Goal: Task Accomplishment & Management: Manage account settings

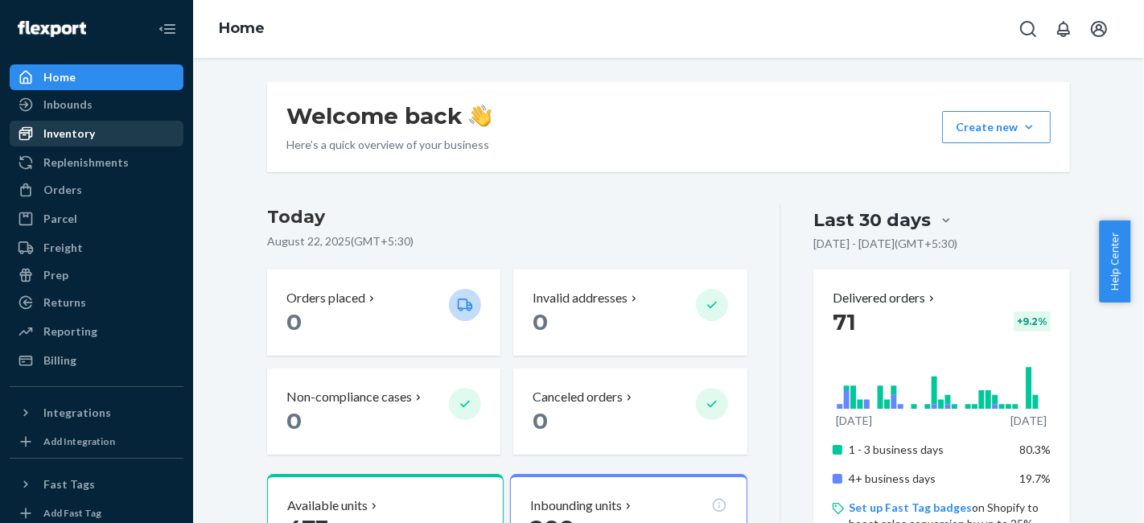
click at [110, 131] on div "Inventory" at bounding box center [96, 133] width 171 height 23
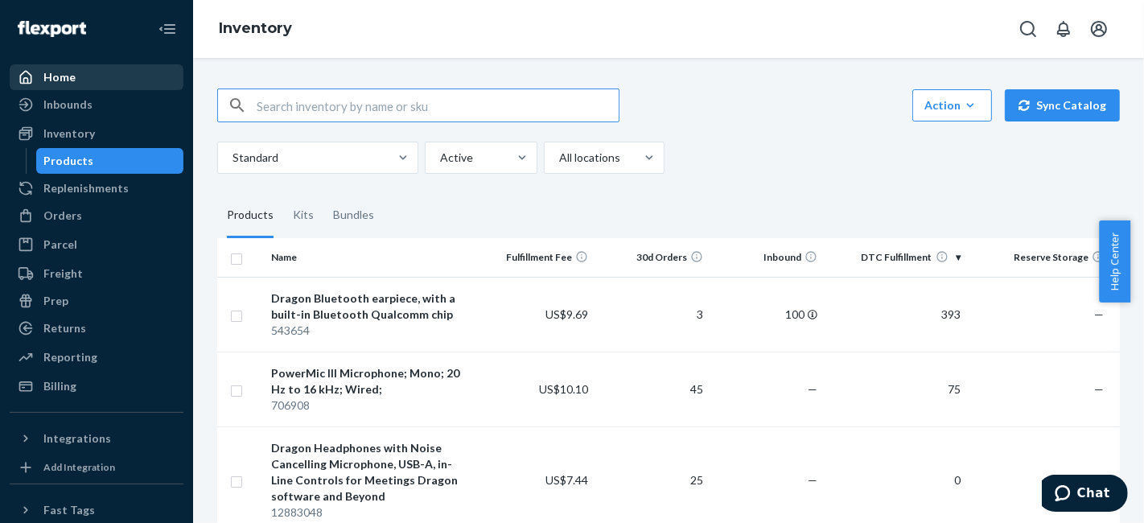
click at [88, 81] on div "Home" at bounding box center [96, 77] width 171 height 23
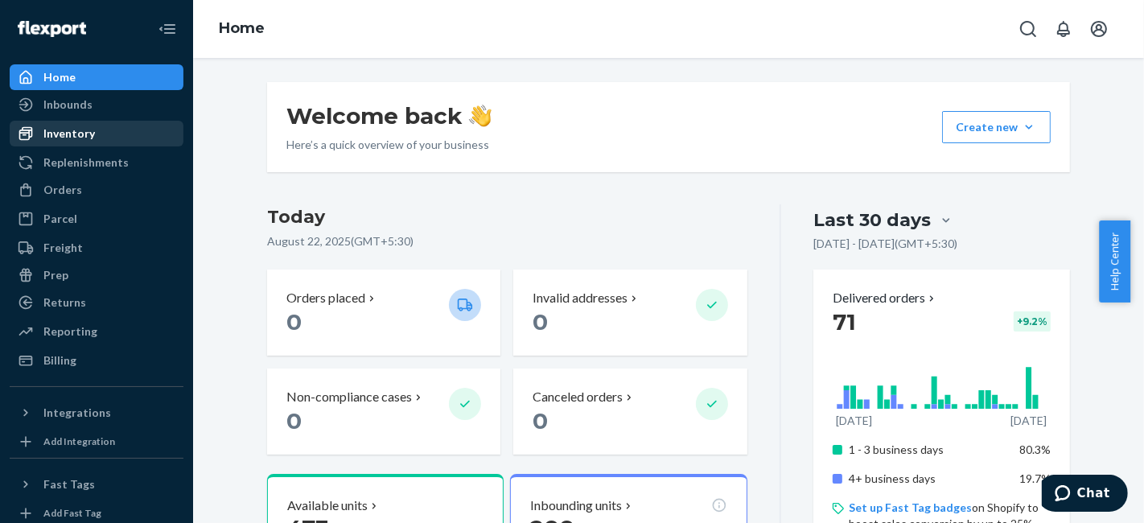
click at [75, 122] on div "Inventory" at bounding box center [96, 133] width 171 height 23
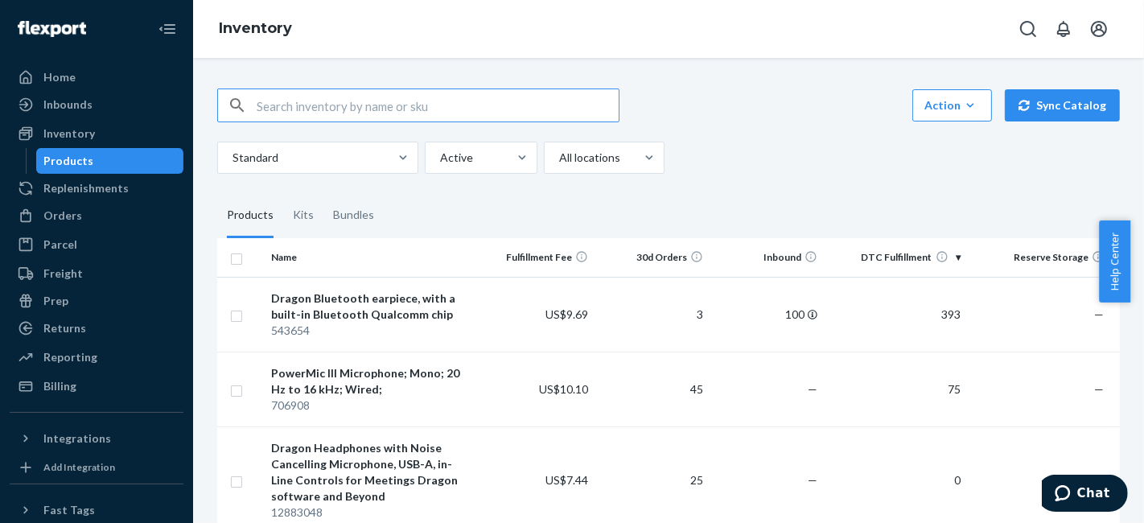
scroll to position [89, 0]
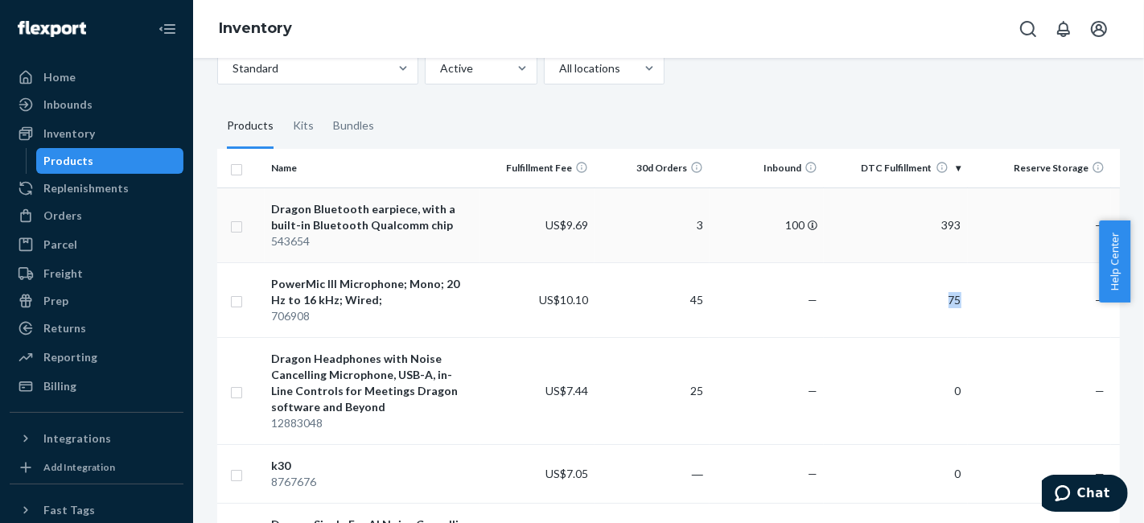
drag, startPoint x: 919, startPoint y: 298, endPoint x: 1006, endPoint y: 203, distance: 128.7
click at [1003, 294] on tr "PowerMic III Microphone; Mono; 20 Hz to 16 kHz; Wired; 706908 US$10.10 45 — 75 …" at bounding box center [735, 299] width 1037 height 75
drag, startPoint x: 938, startPoint y: 221, endPoint x: 1014, endPoint y: 219, distance: 75.7
click at [1014, 219] on tr "Dragon Bluetooth earpiece, with a built-in Bluetooth Qualcomm chip 543654 US$9.…" at bounding box center [735, 224] width 1037 height 75
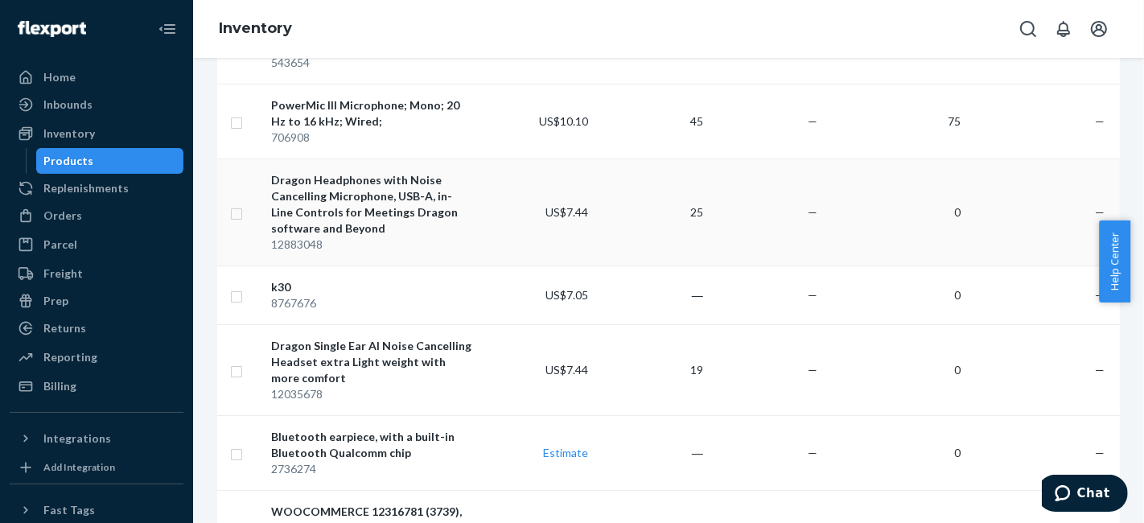
scroll to position [179, 0]
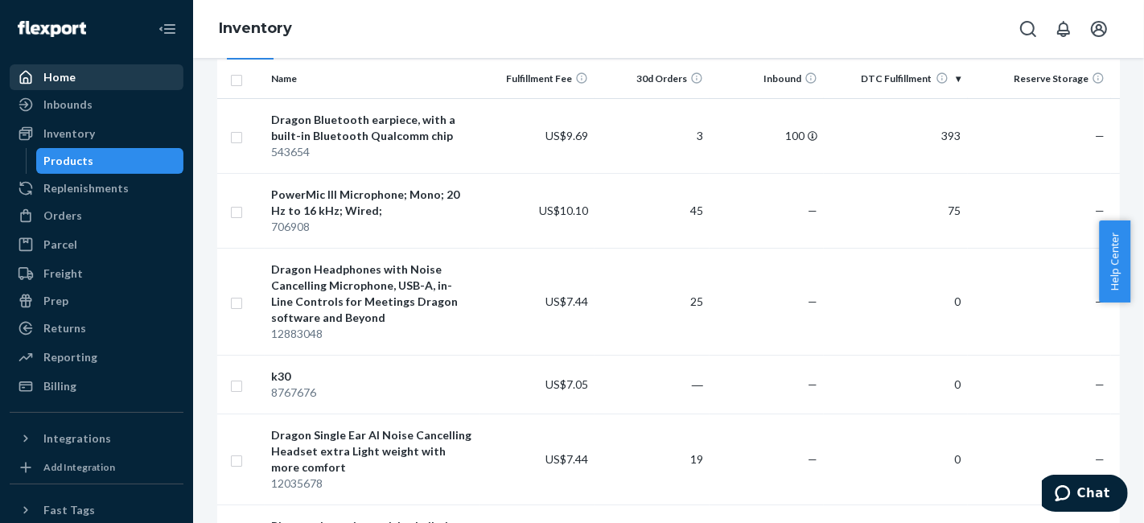
click at [70, 85] on div "Home" at bounding box center [96, 77] width 171 height 23
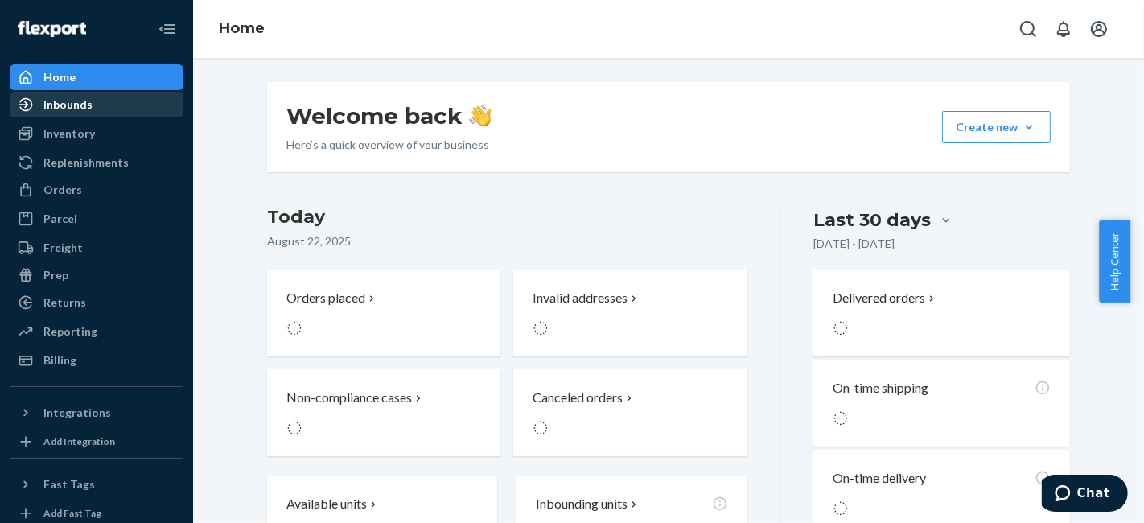
click at [65, 109] on div "Inbounds" at bounding box center [67, 105] width 49 height 16
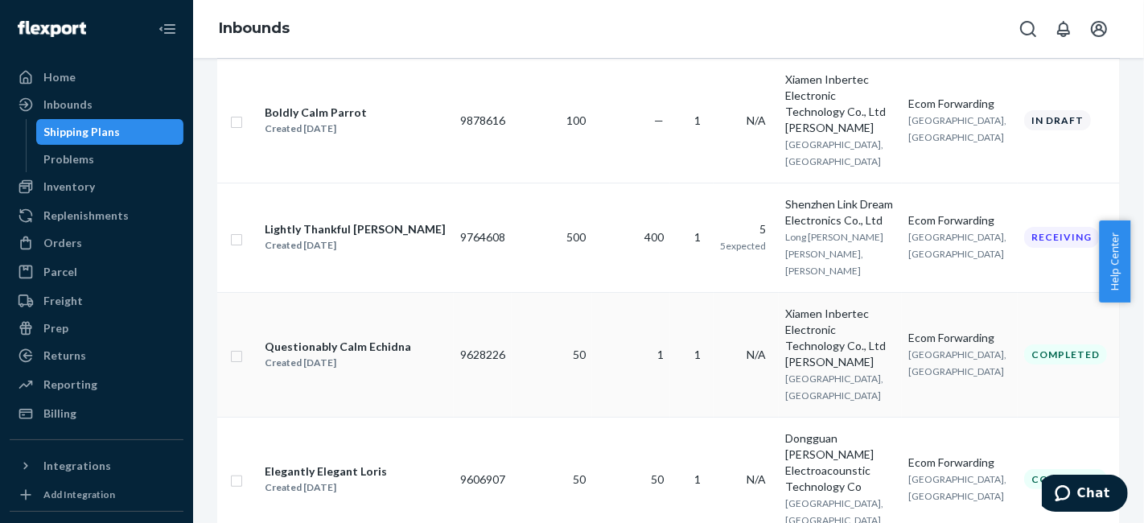
scroll to position [268, 0]
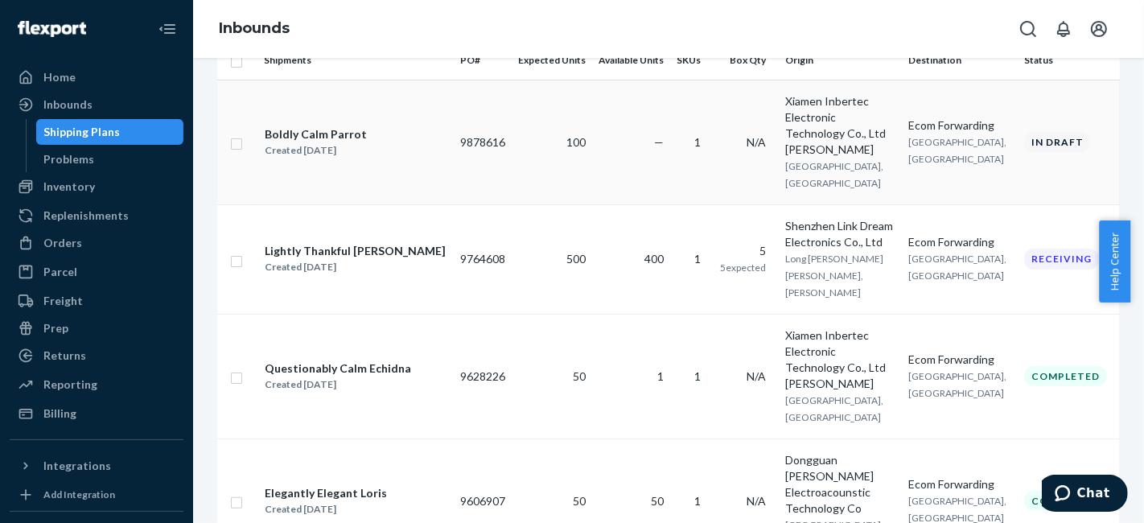
click at [670, 134] on td "—" at bounding box center [631, 142] width 78 height 125
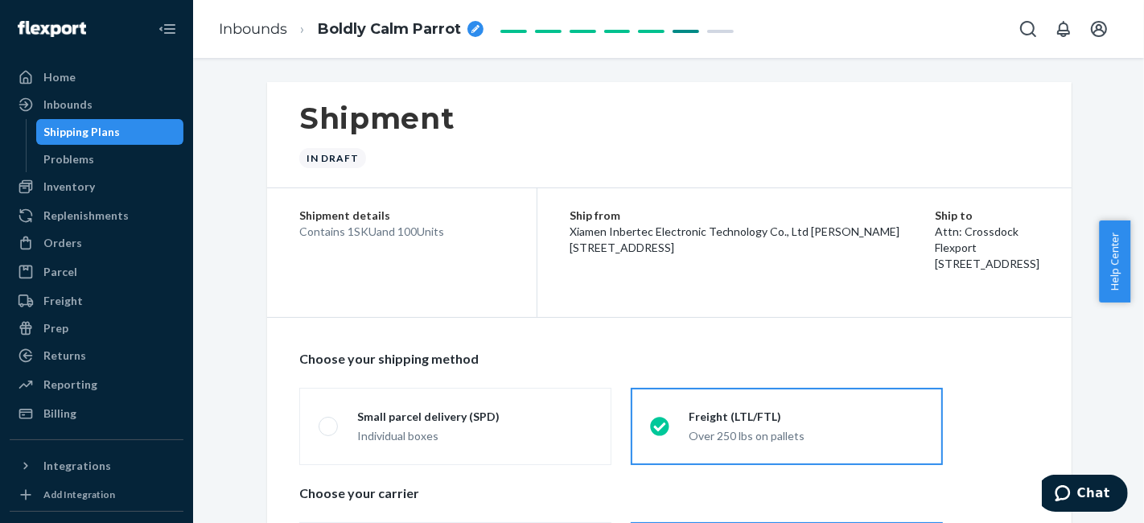
radio input "true"
radio input "false"
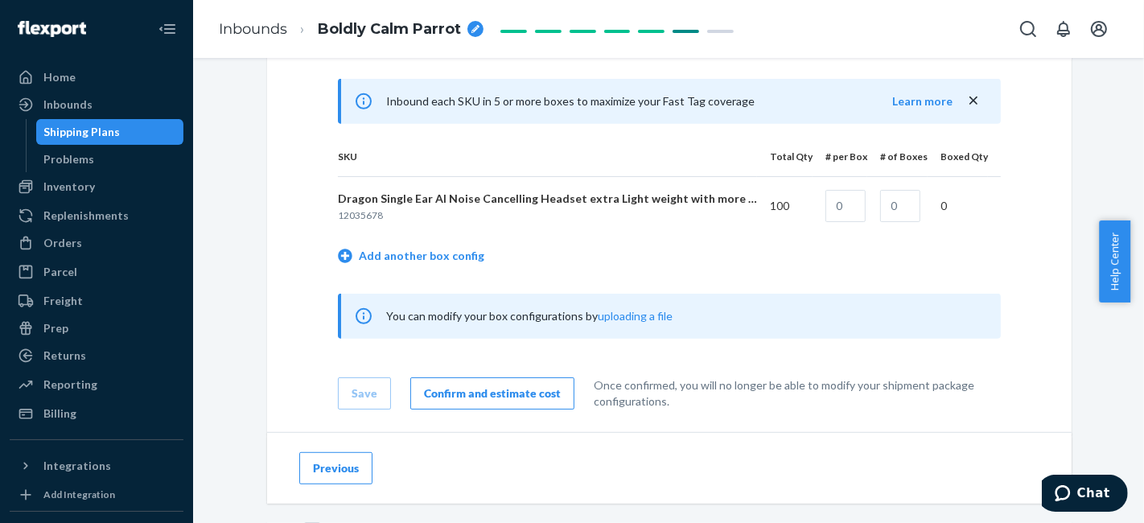
scroll to position [446, 0]
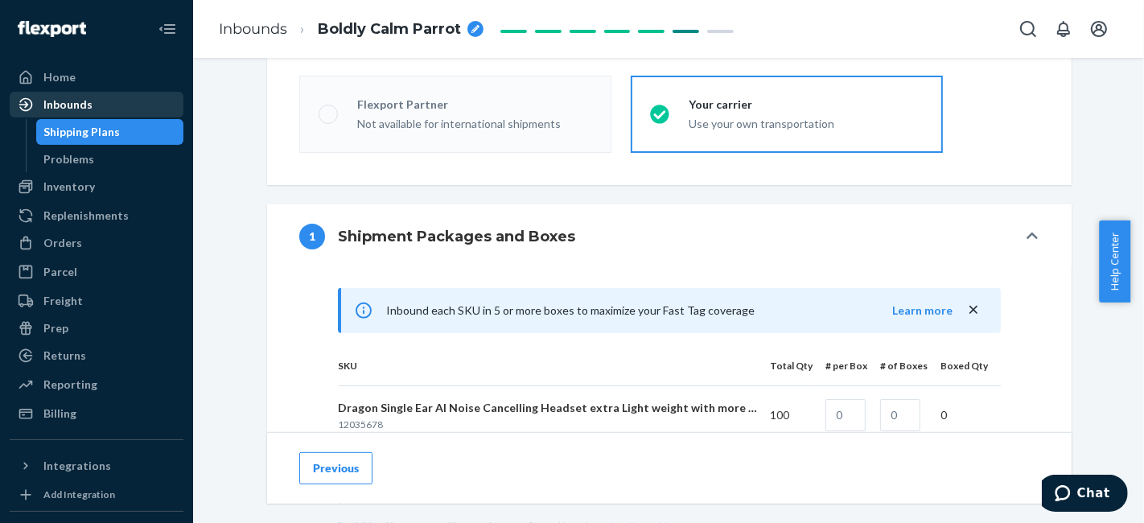
click at [140, 106] on div "Inbounds" at bounding box center [96, 104] width 171 height 23
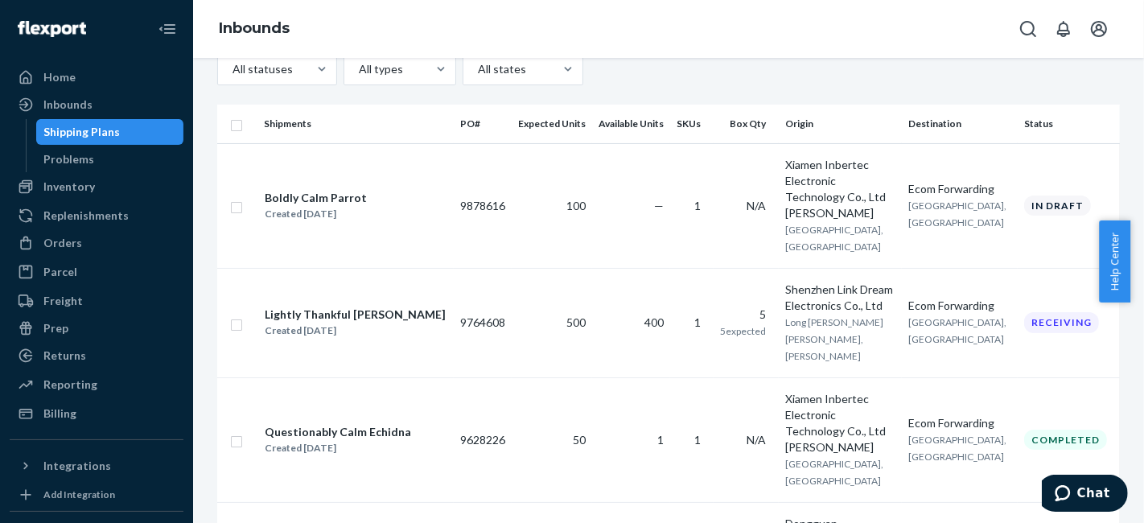
scroll to position [268, 0]
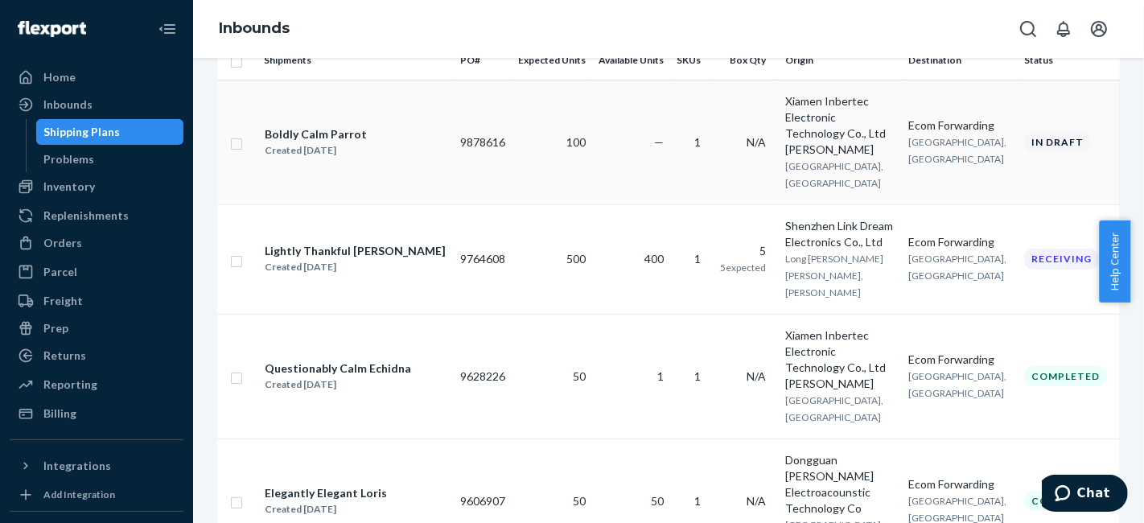
click at [995, 127] on td "Ecom Forwarding [GEOGRAPHIC_DATA], [GEOGRAPHIC_DATA]" at bounding box center [960, 142] width 116 height 125
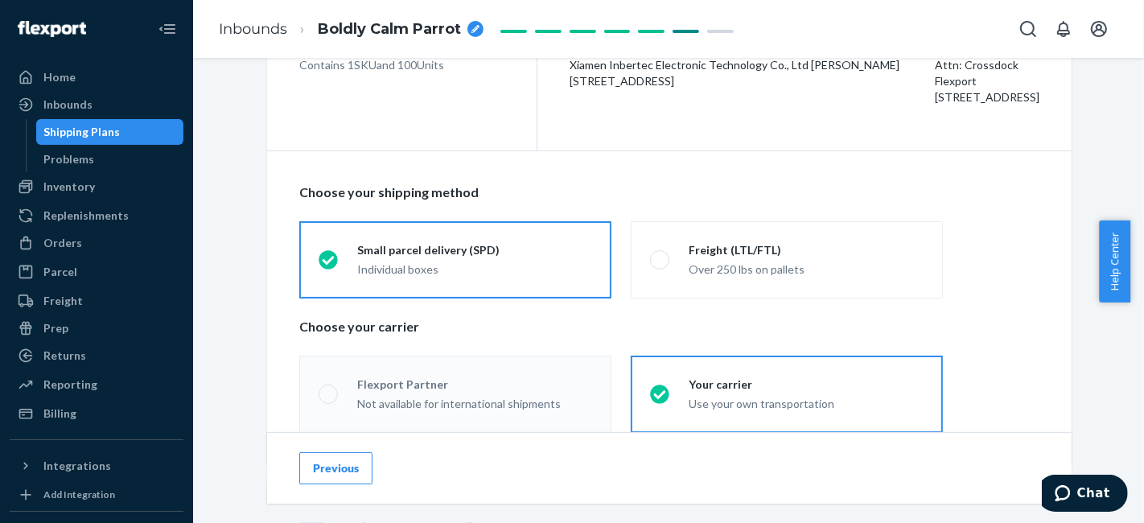
scroll to position [179, 0]
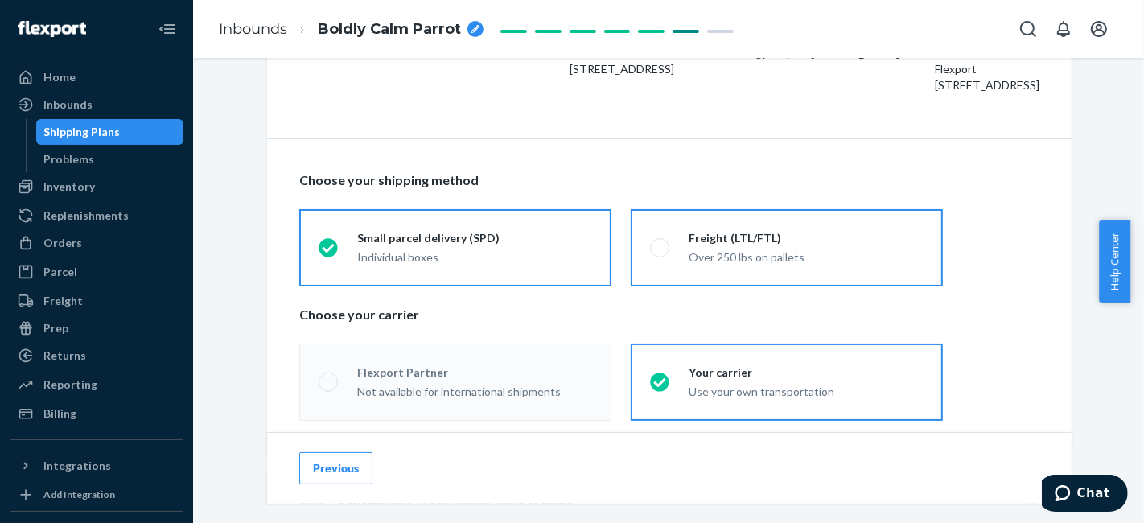
click at [897, 236] on div "Freight (LTL/FTL)" at bounding box center [806, 238] width 235 height 16
click at [660, 242] on input "Freight (LTL/FTL) Over 250 lbs on pallets" at bounding box center [655, 247] width 10 height 10
radio input "true"
click at [535, 238] on div "Small parcel delivery (SPD)" at bounding box center [474, 238] width 235 height 16
click at [329, 242] on input "Small parcel delivery (SPD) Individual boxes" at bounding box center [324, 247] width 10 height 10
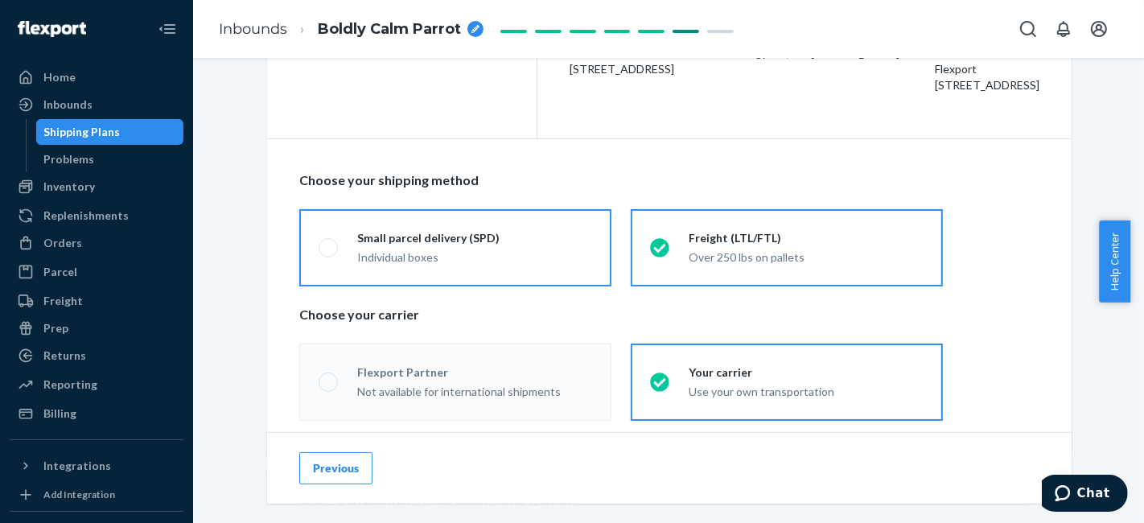
radio input "true"
radio input "false"
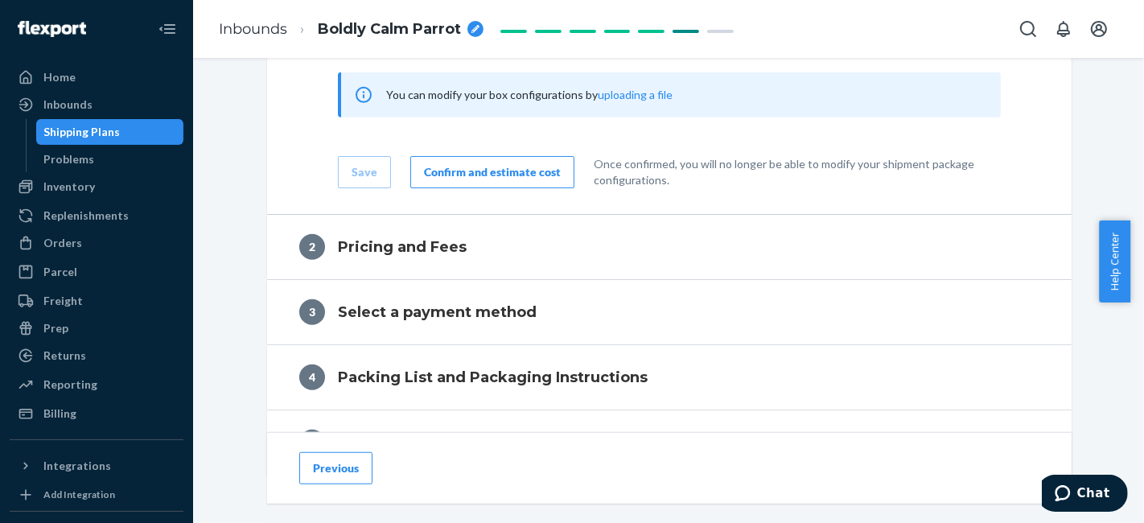
scroll to position [894, 0]
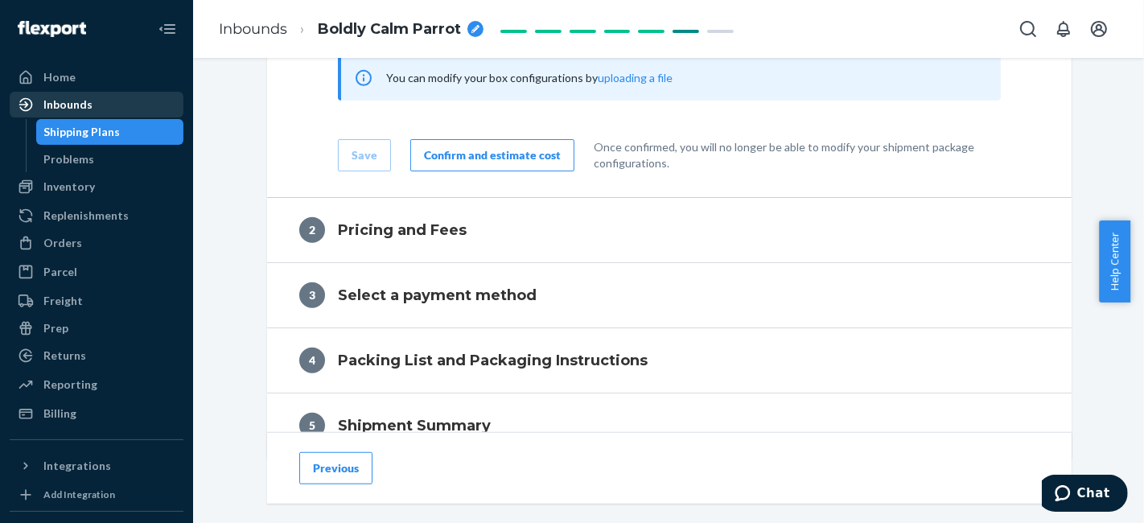
click at [69, 105] on div "Inbounds" at bounding box center [67, 105] width 49 height 16
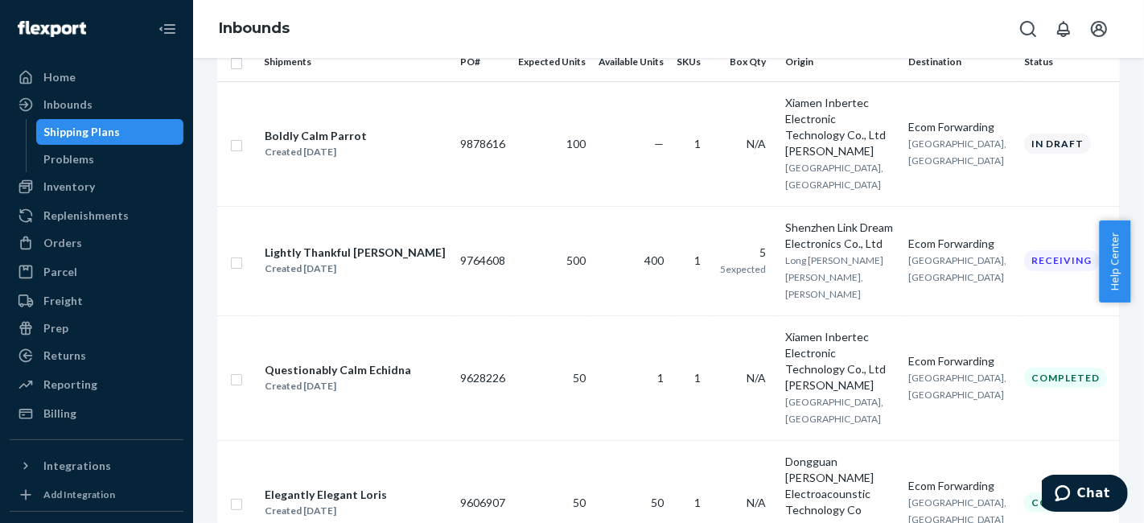
scroll to position [245, 0]
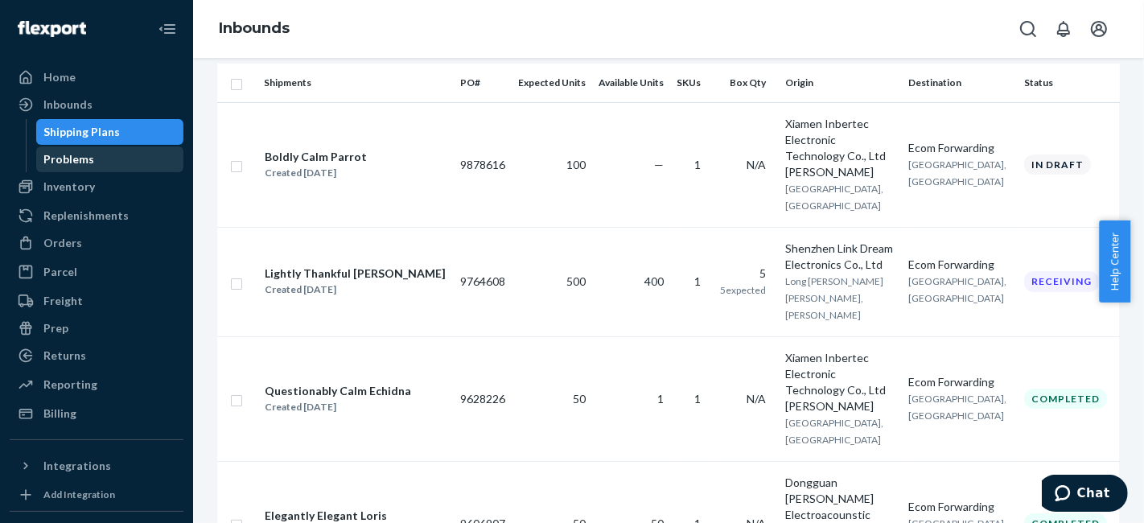
click at [87, 161] on div "Problems" at bounding box center [69, 159] width 51 height 16
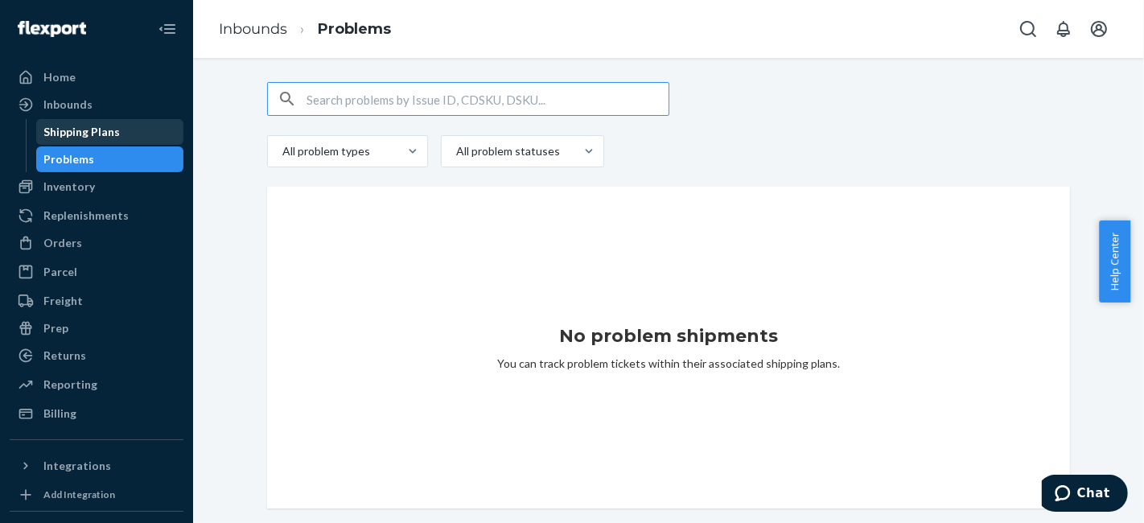
click at [109, 124] on div "Shipping Plans" at bounding box center [82, 132] width 76 height 16
